Goal: Navigation & Orientation: Find specific page/section

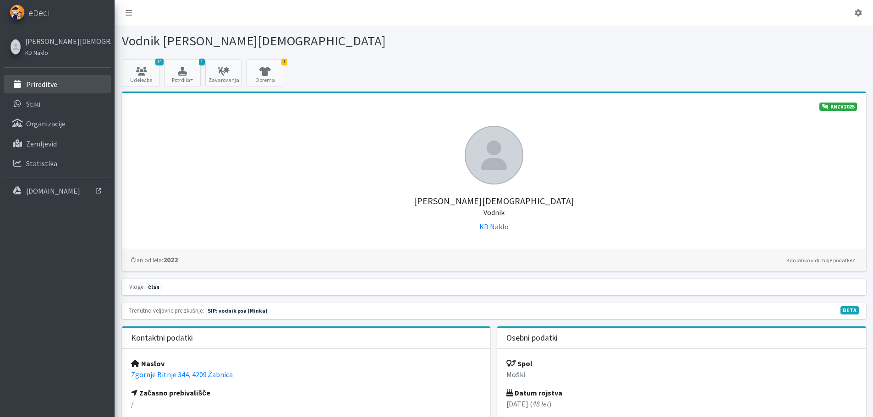
click at [57, 83] on link "Prireditve" at bounding box center [57, 84] width 107 height 18
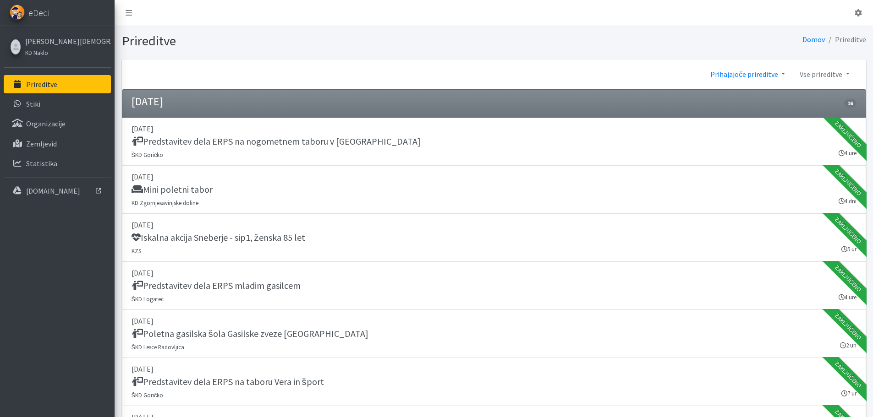
click at [735, 77] on link "Prihajajoče prireditve" at bounding box center [747, 74] width 89 height 18
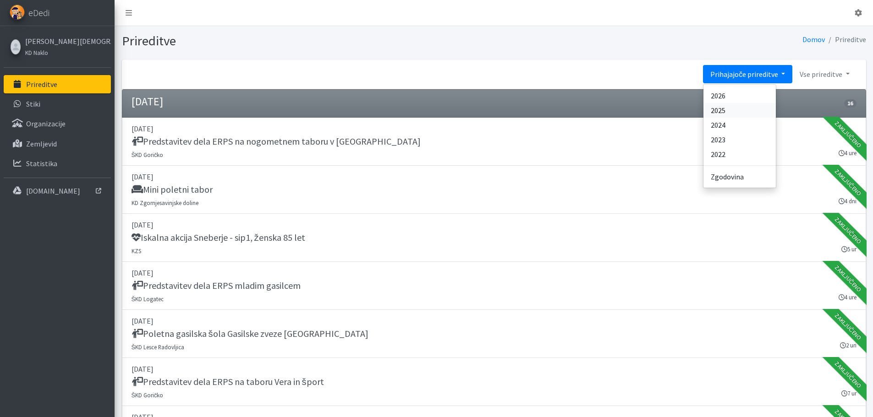
click at [733, 115] on link "2025" at bounding box center [739, 110] width 72 height 15
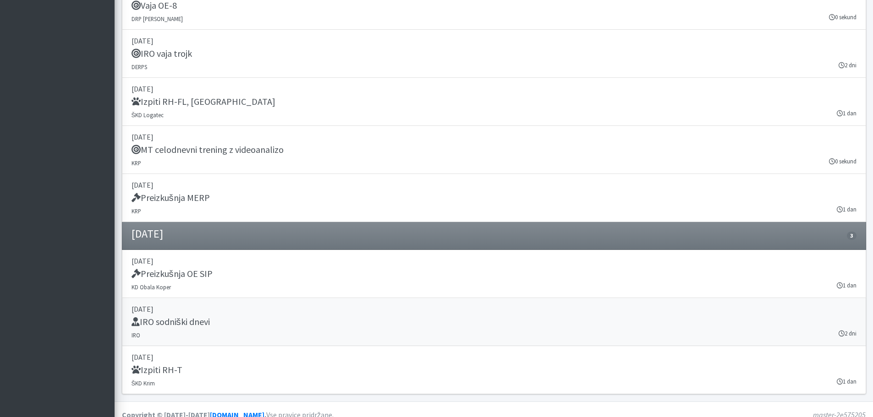
scroll to position [10695, 0]
